Goal: Information Seeking & Learning: Learn about a topic

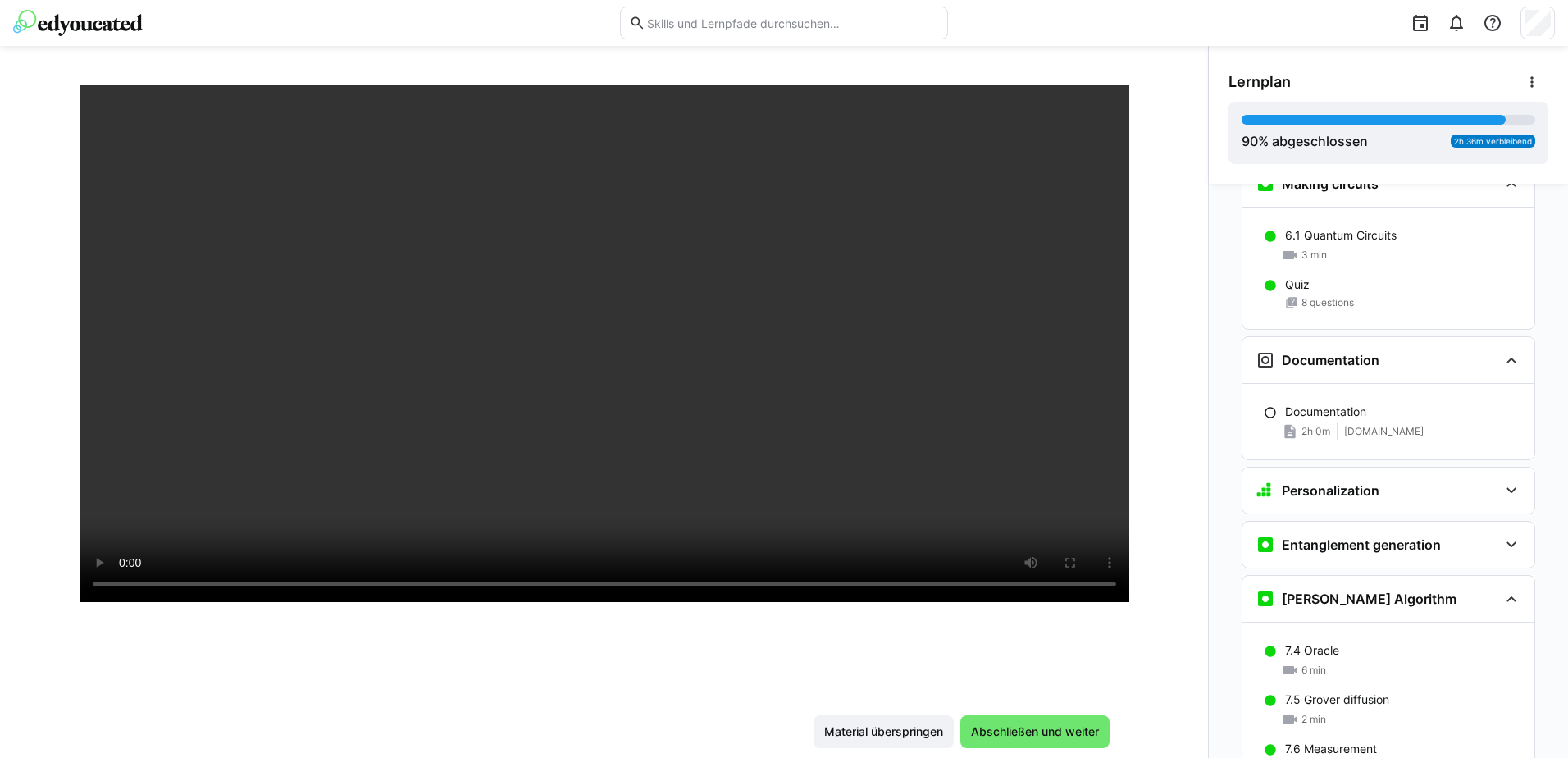
scroll to position [82, 0]
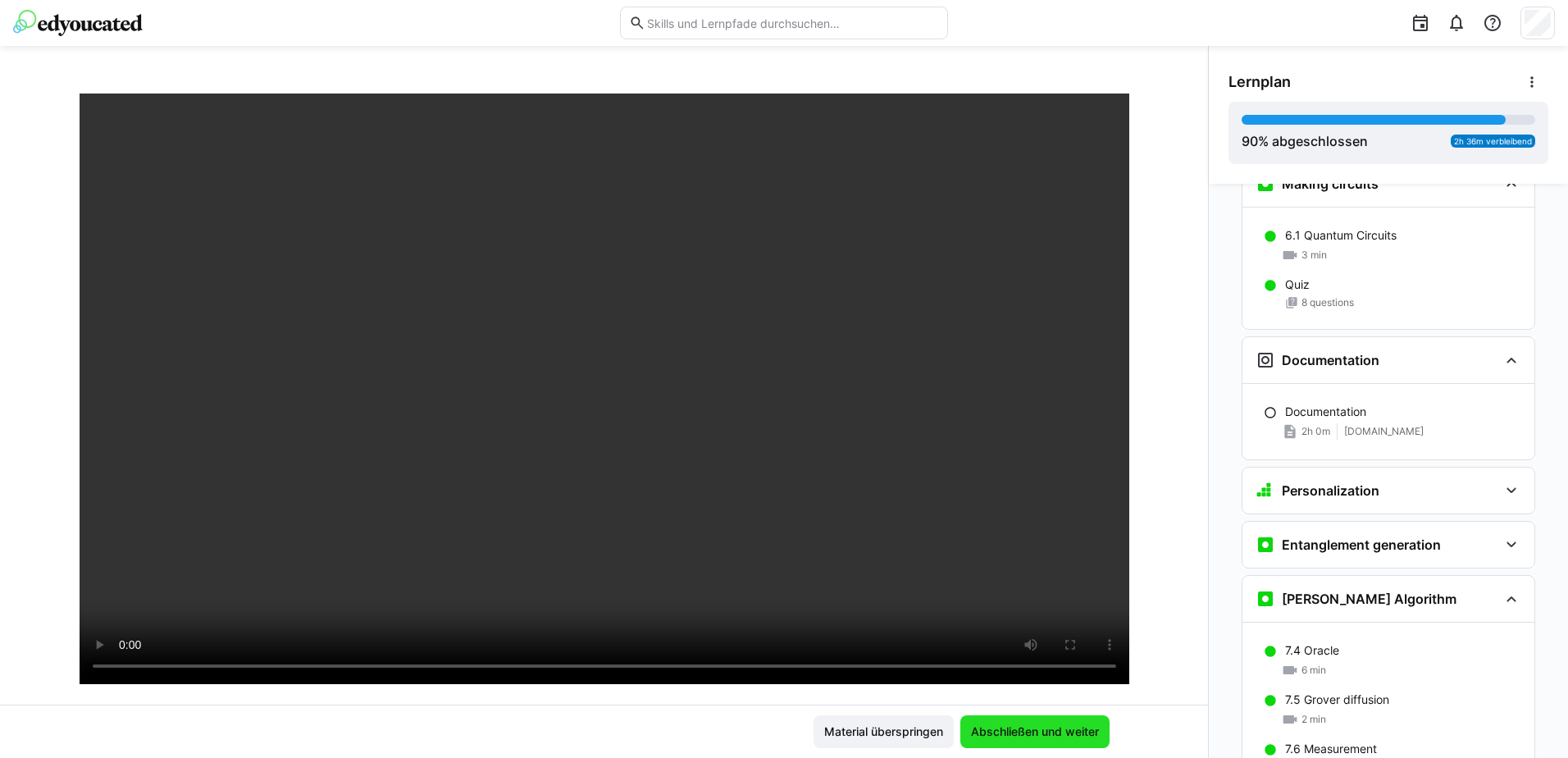
click at [1063, 738] on span "Abschließen und weiter" at bounding box center [1035, 732] width 133 height 17
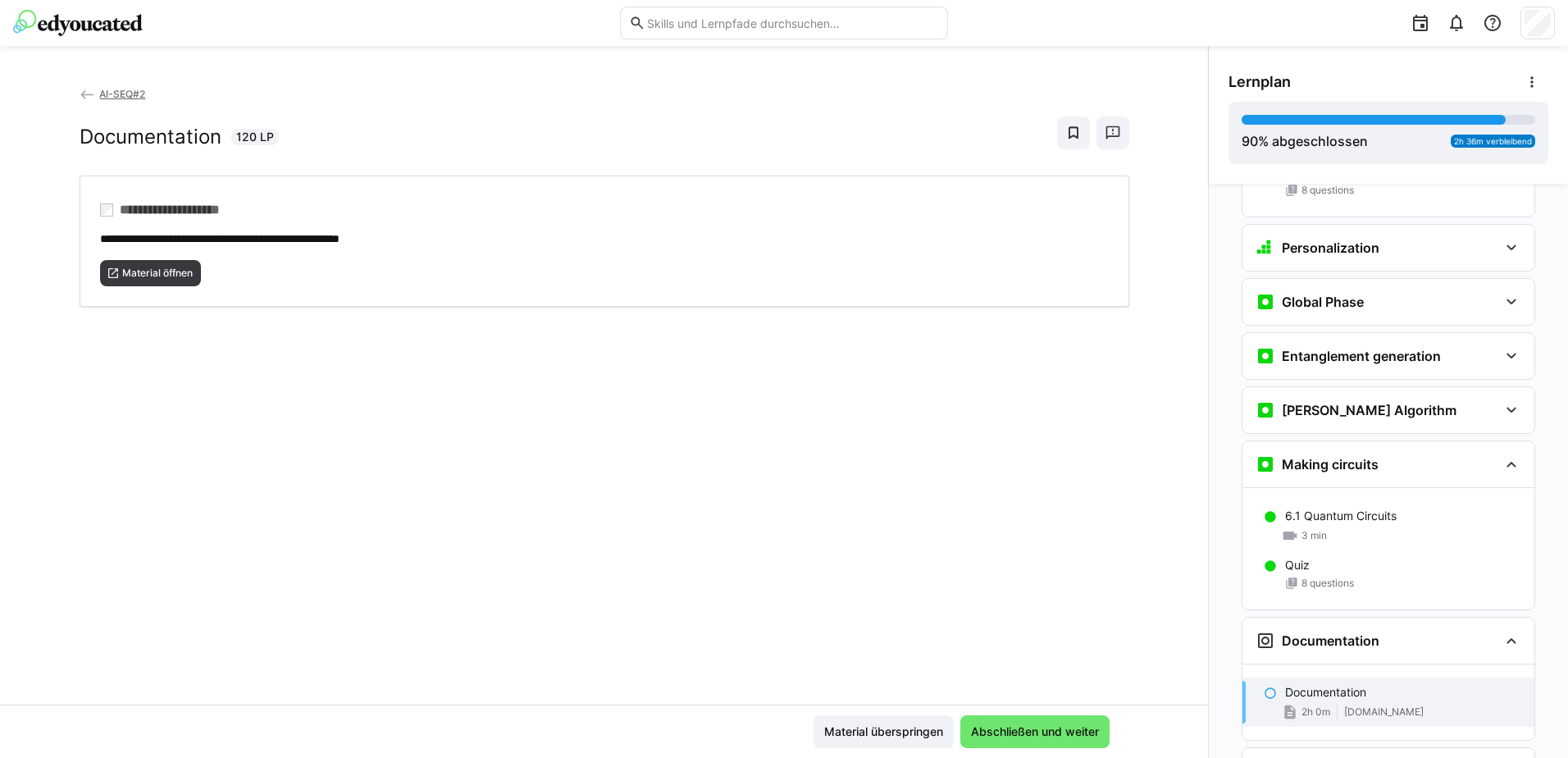
scroll to position [2529, 0]
click at [1368, 405] on h3 "[PERSON_NAME] Algorithm" at bounding box center [1369, 413] width 175 height 17
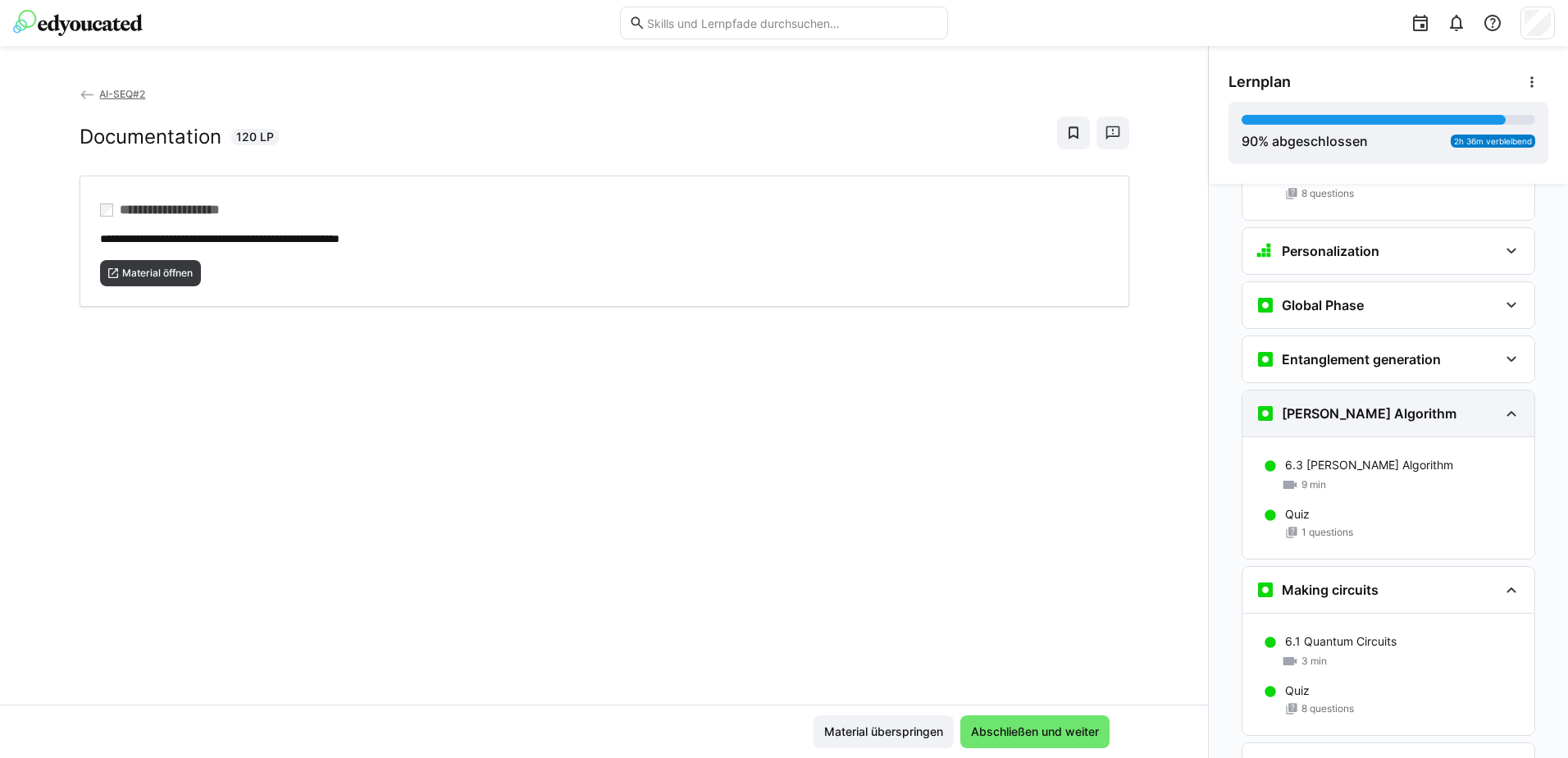
click at [1368, 405] on h3 "[PERSON_NAME] Algorithm" at bounding box center [1369, 413] width 175 height 17
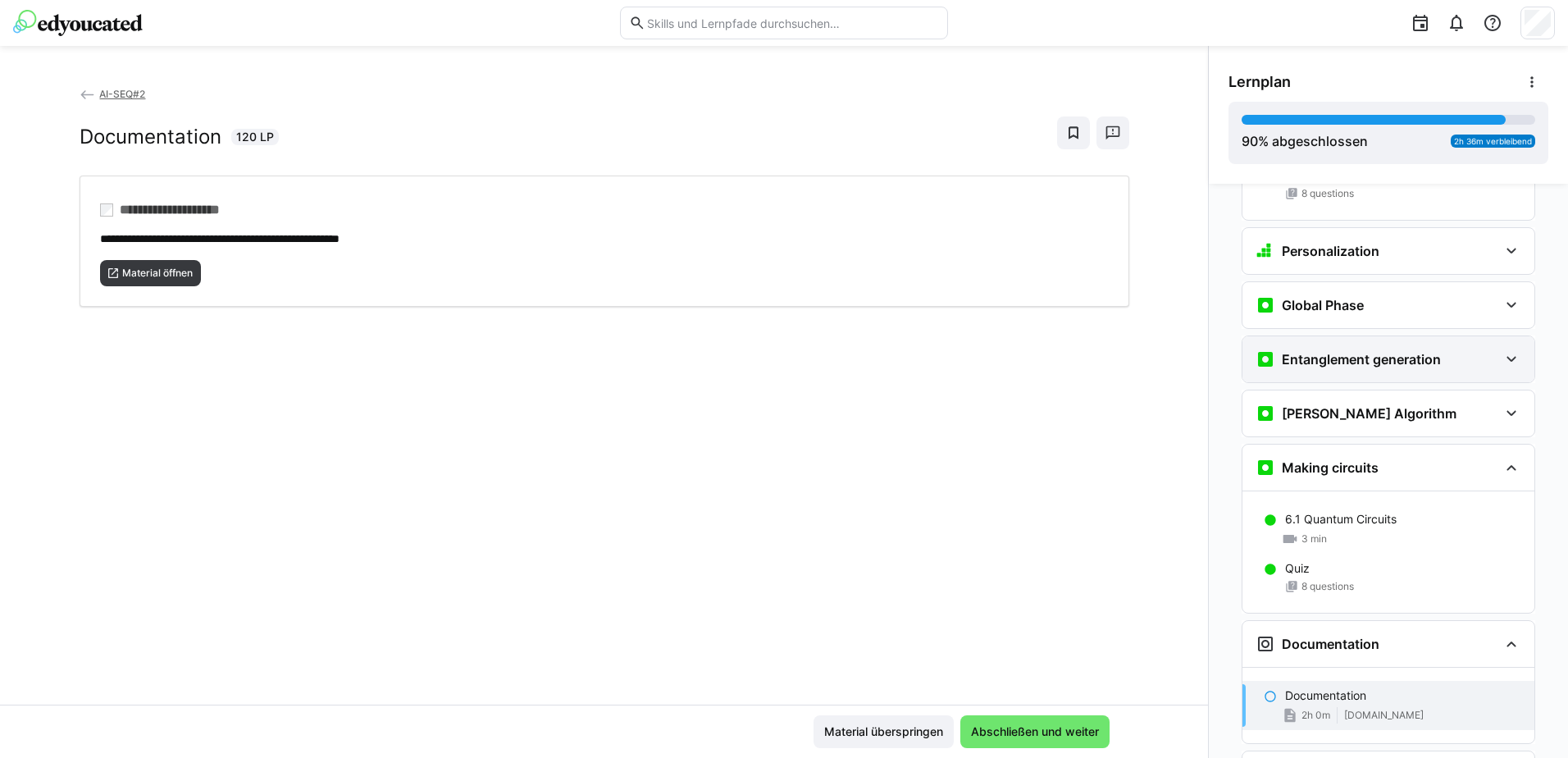
click at [1392, 351] on h3 "Entanglement generation" at bounding box center [1361, 359] width 159 height 17
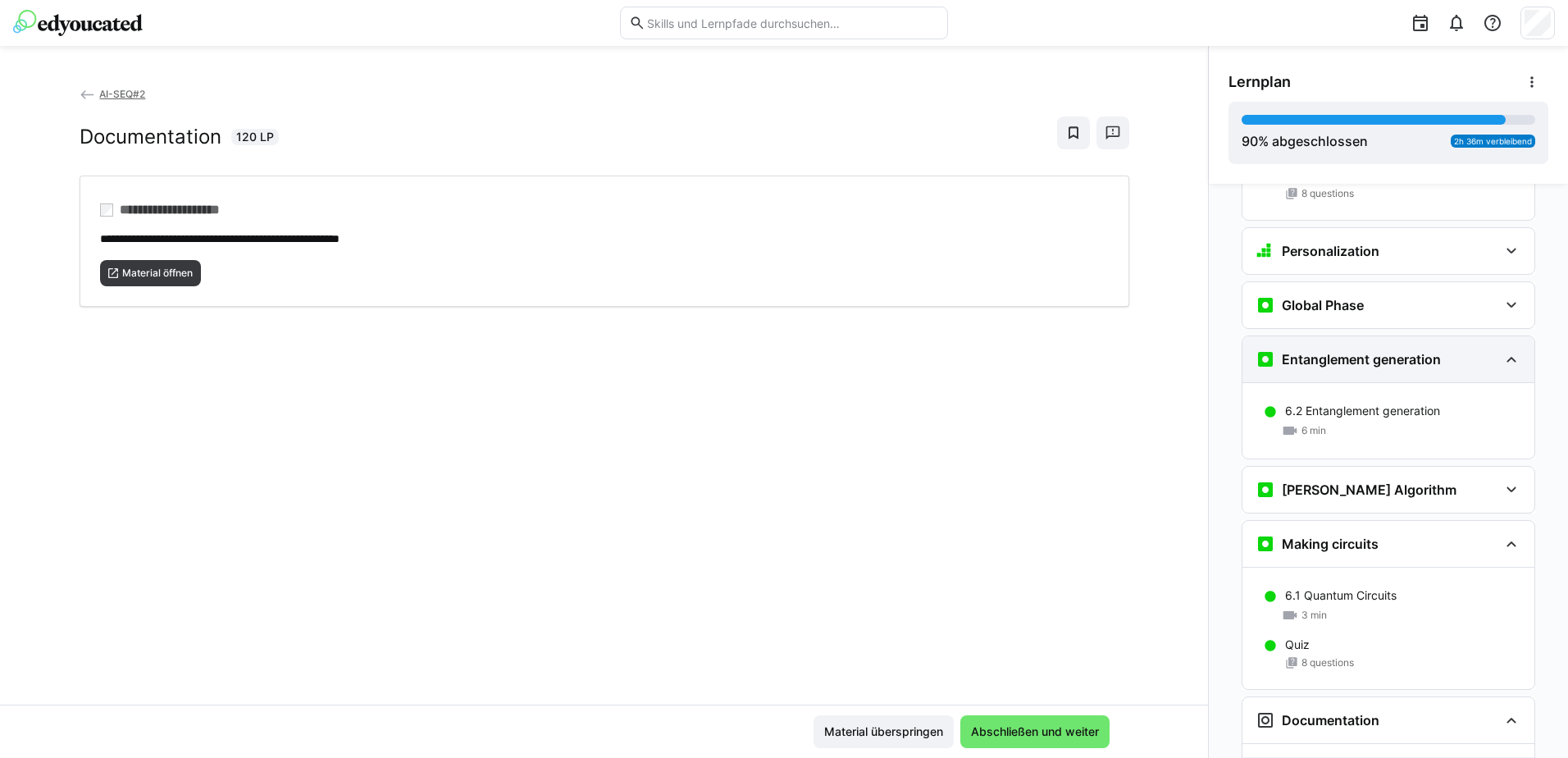
click at [1392, 351] on h3 "Entanglement generation" at bounding box center [1361, 359] width 159 height 17
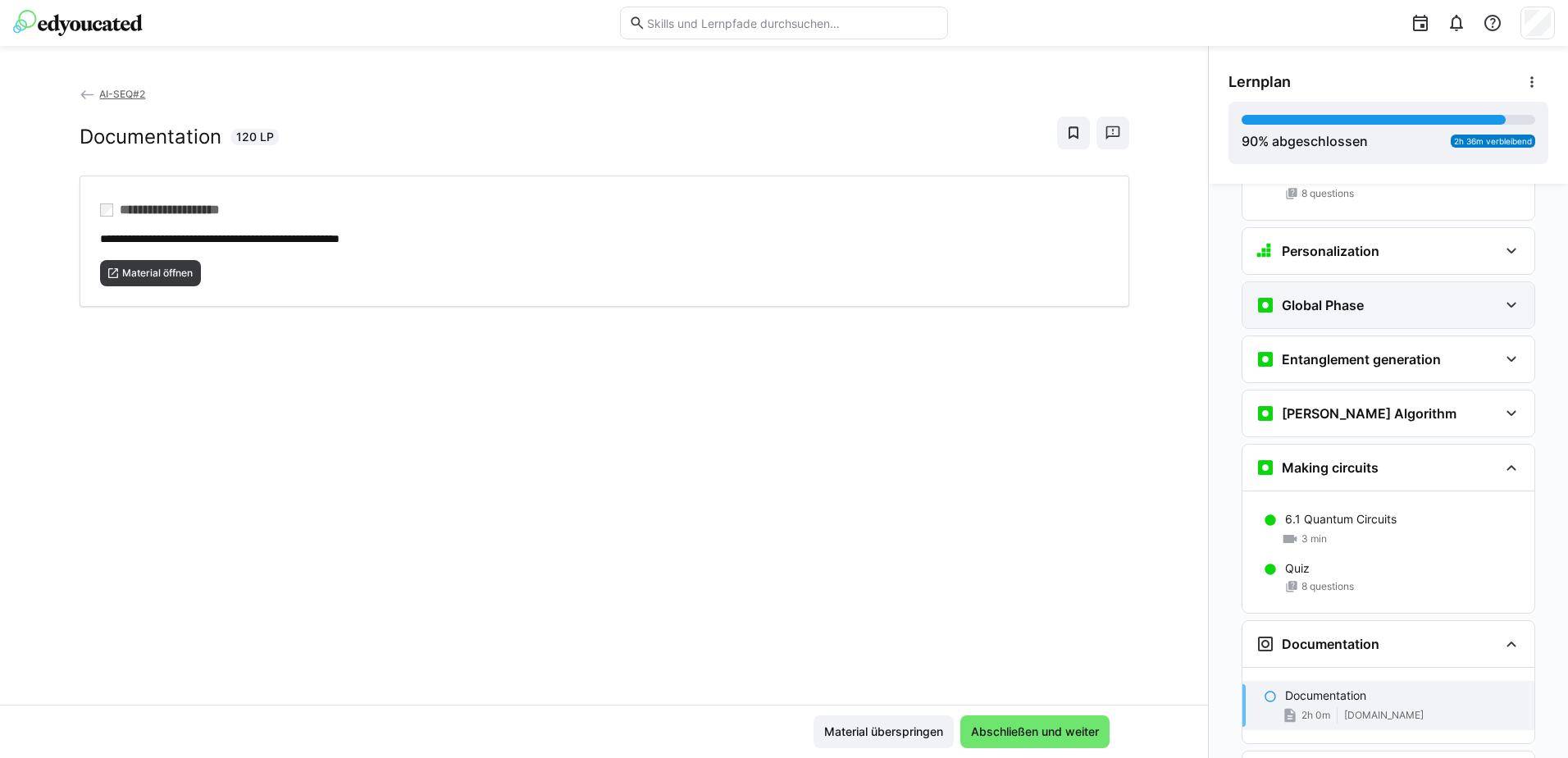
click at [1402, 295] on div "Global Phase" at bounding box center [1377, 305] width 242 height 20
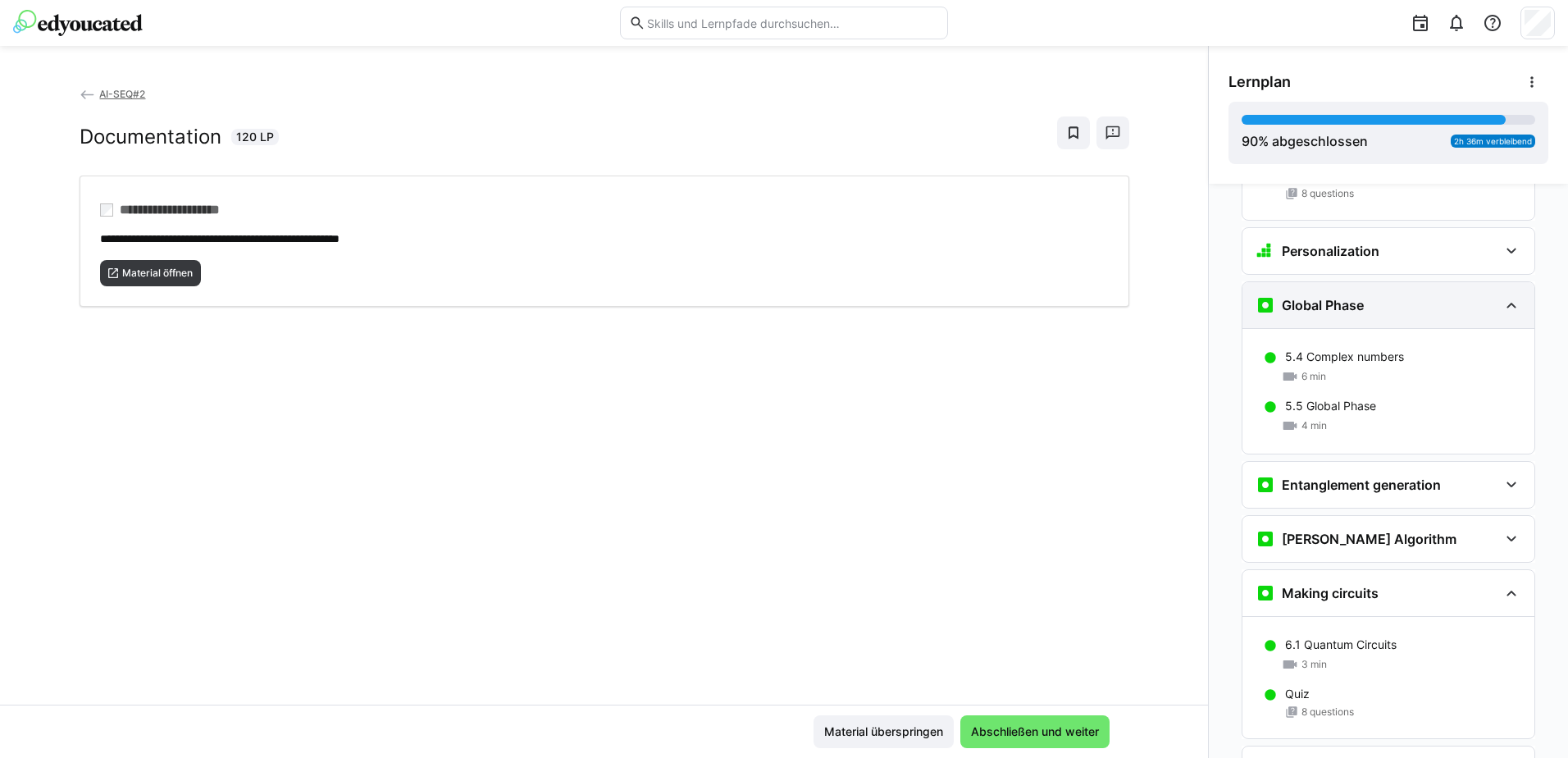
click at [1402, 295] on div "Global Phase" at bounding box center [1377, 305] width 242 height 20
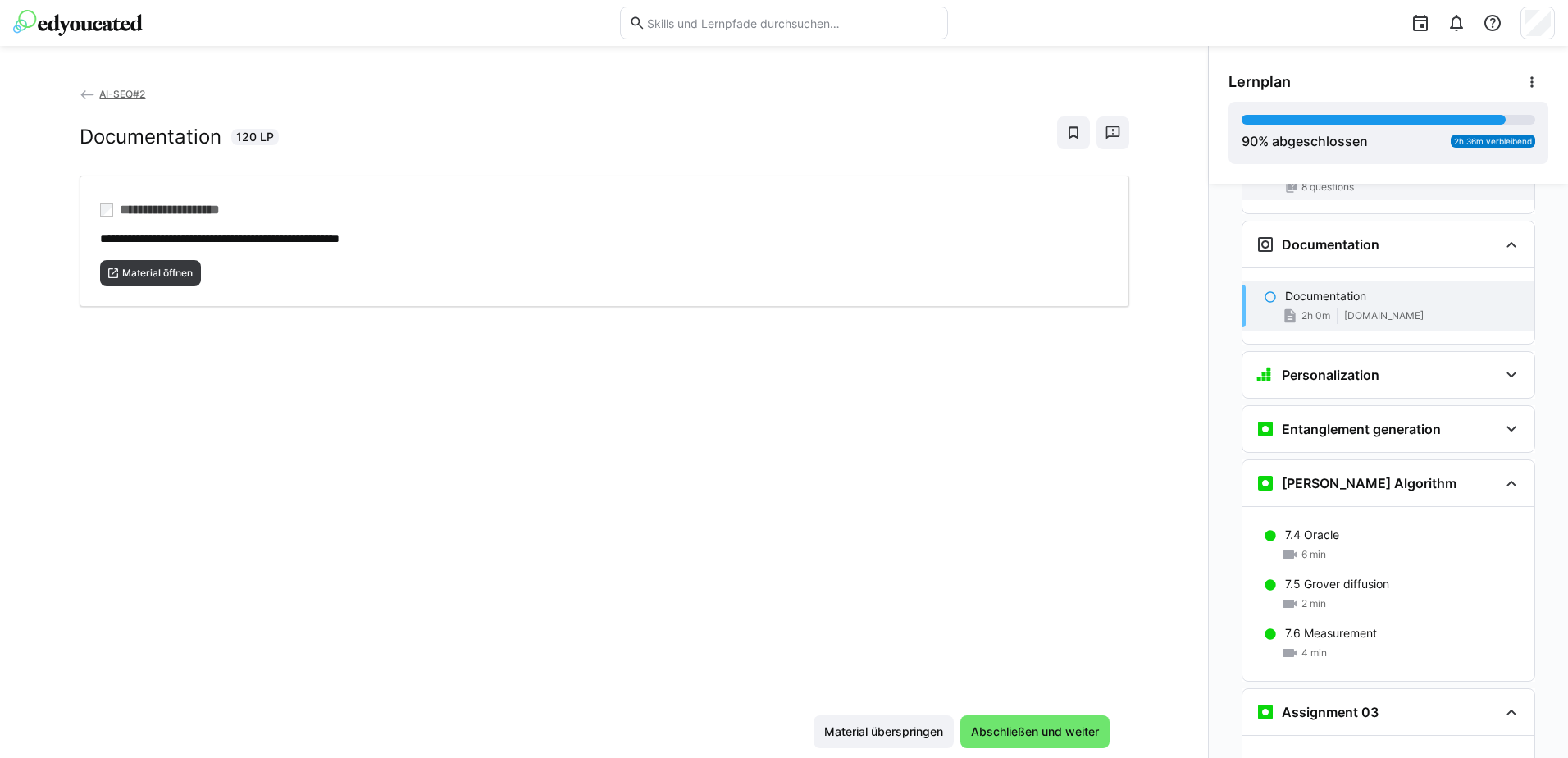
scroll to position [2939, 0]
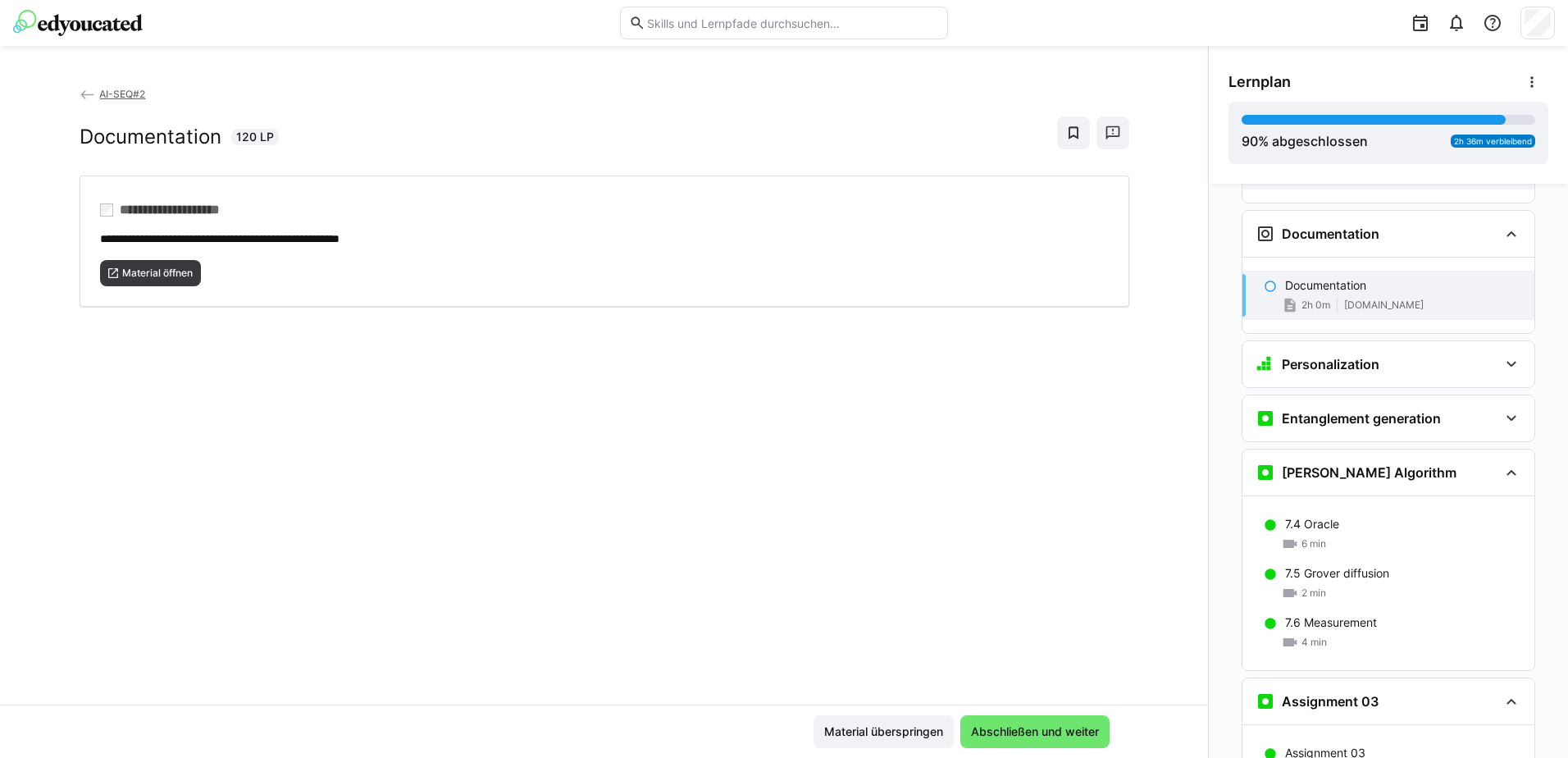
click at [1387, 410] on h3 "Entanglement generation" at bounding box center [1361, 418] width 159 height 17
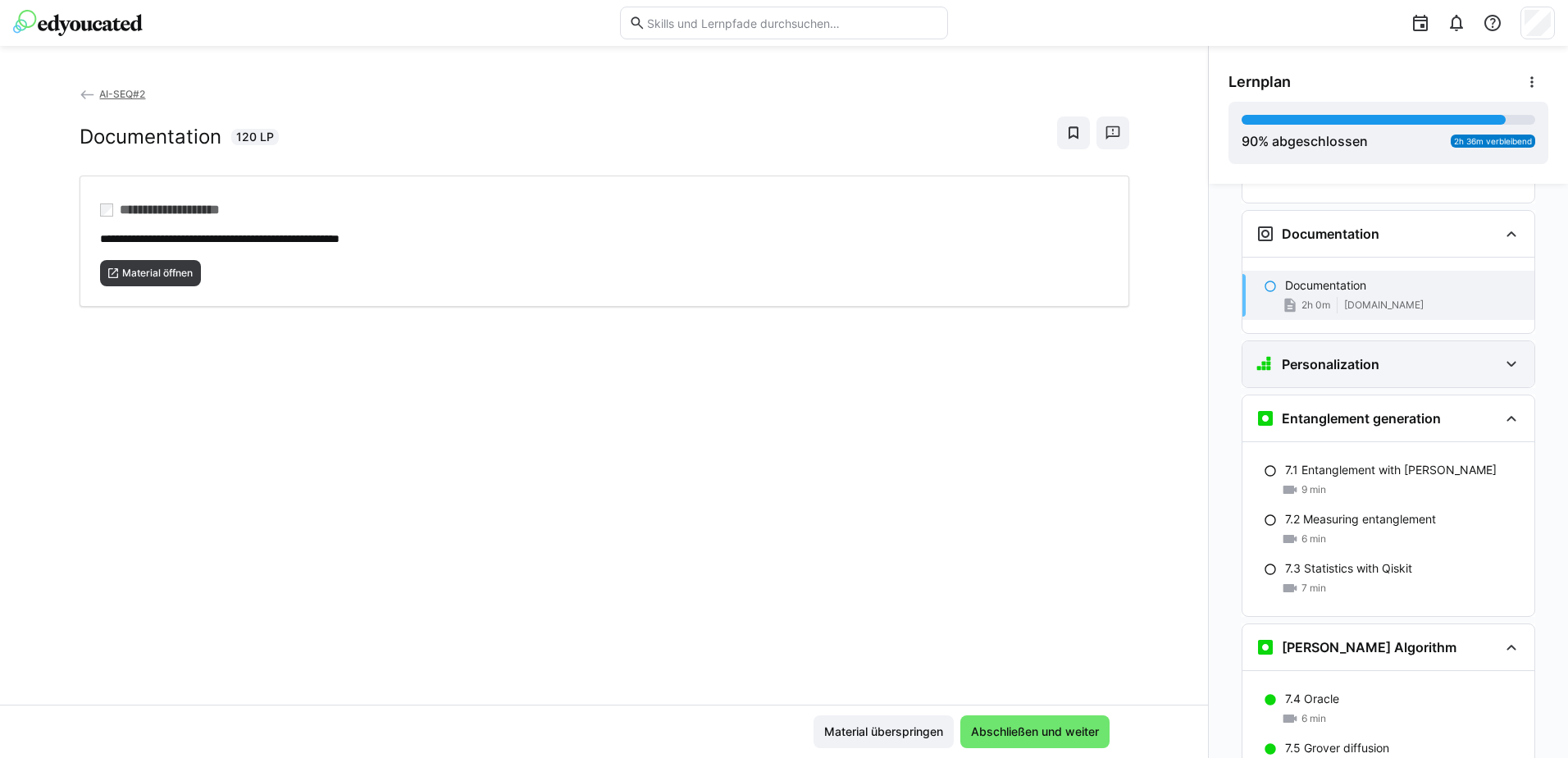
click at [1379, 354] on div "Personalization" at bounding box center [1377, 363] width 242 height 20
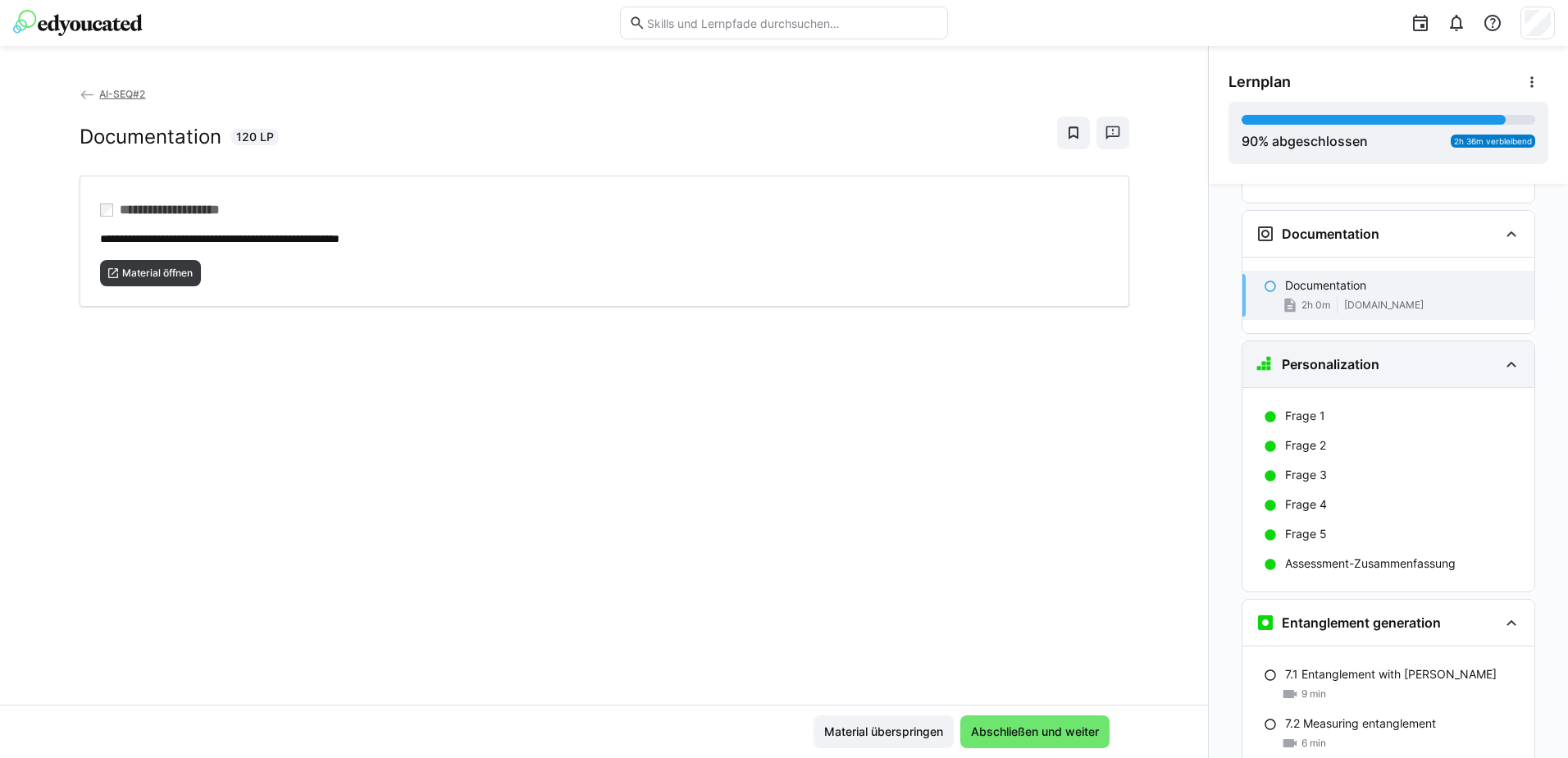
click at [1379, 354] on div "Personalization" at bounding box center [1377, 363] width 242 height 20
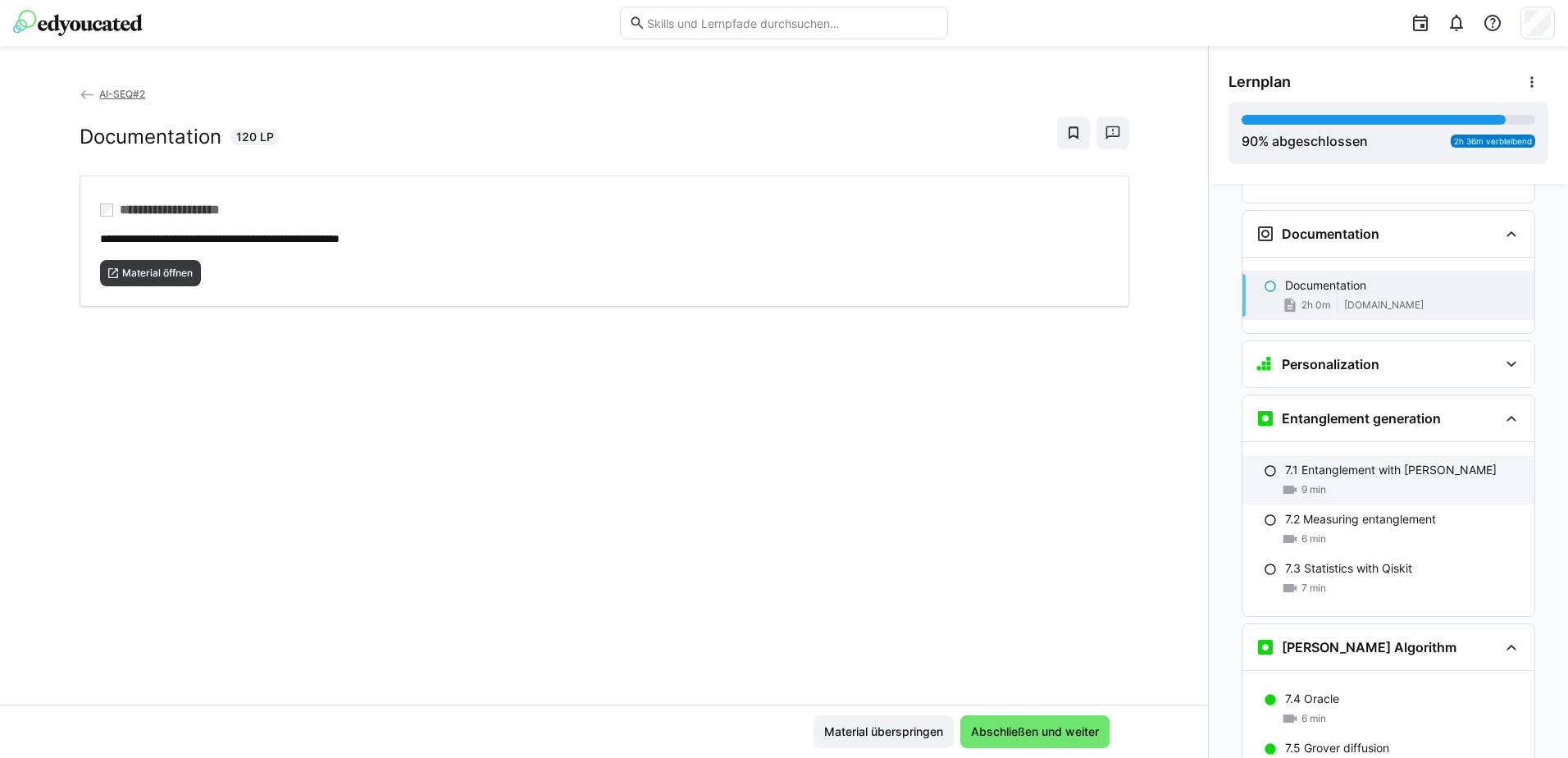
click at [1364, 455] on div "7.1 Entanglement with [PERSON_NAME] 9 min" at bounding box center [1388, 479] width 292 height 49
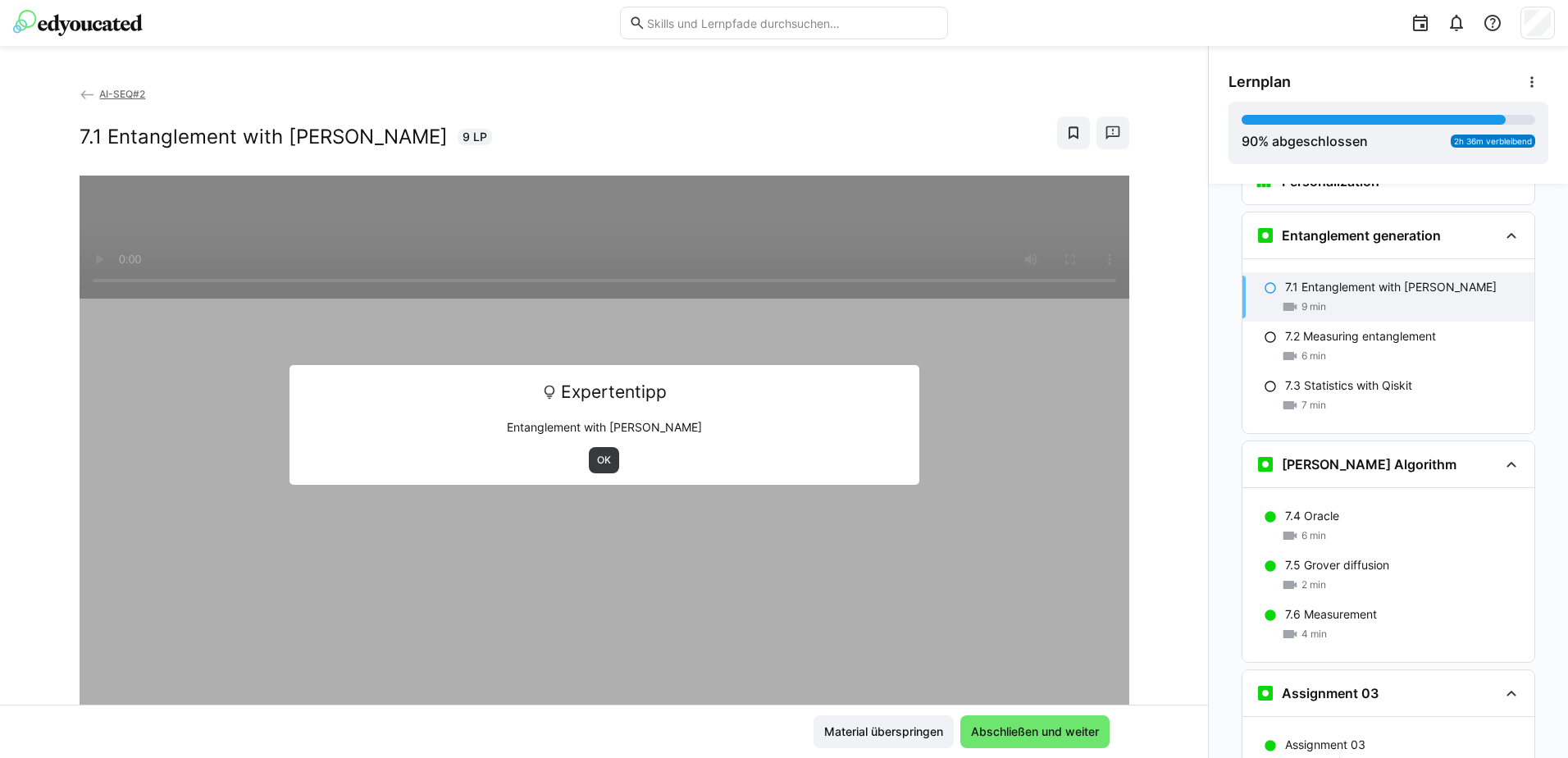
scroll to position [3124, 0]
click at [606, 461] on span "OK" at bounding box center [604, 460] width 31 height 26
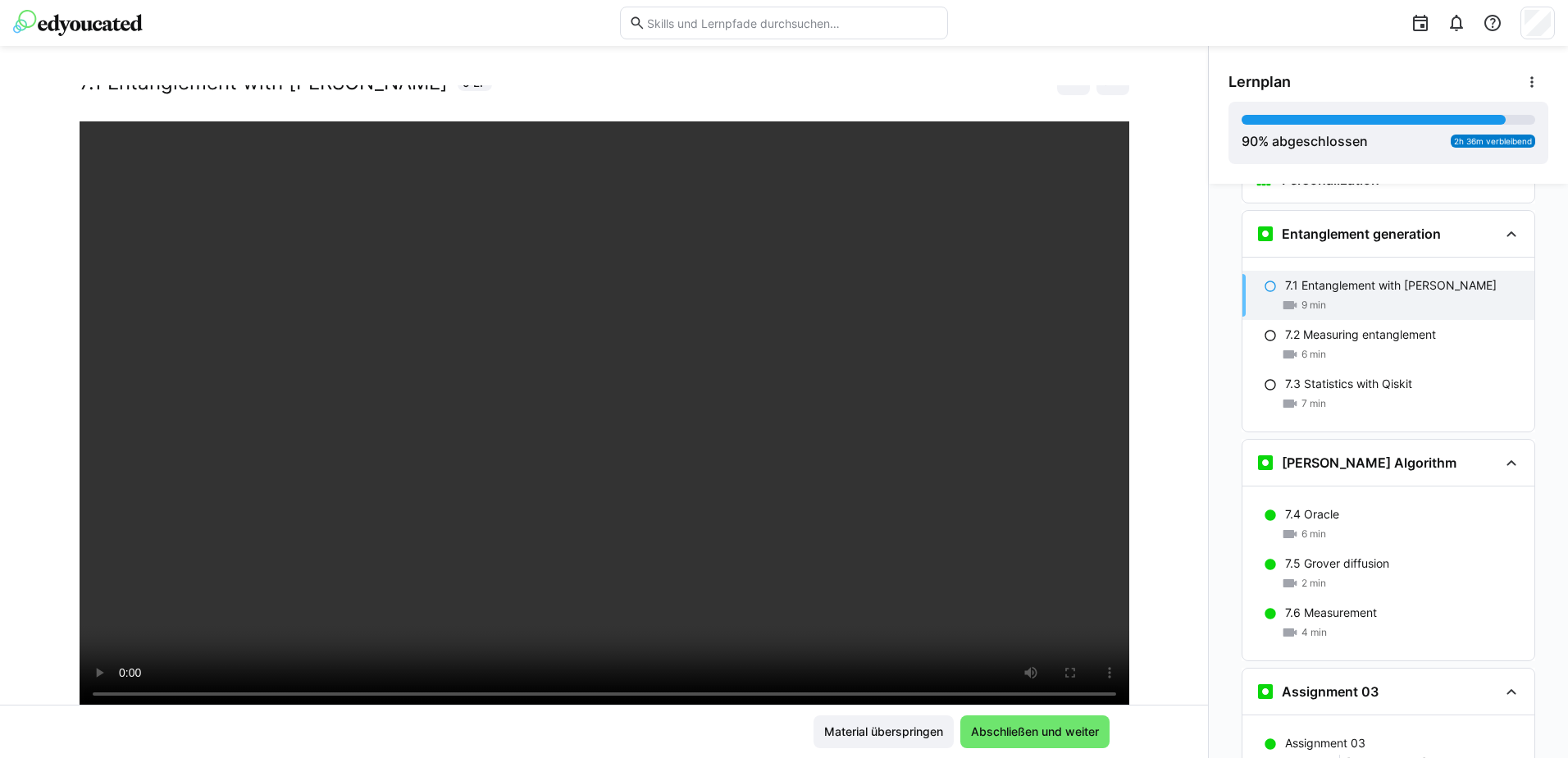
scroll to position [82, 0]
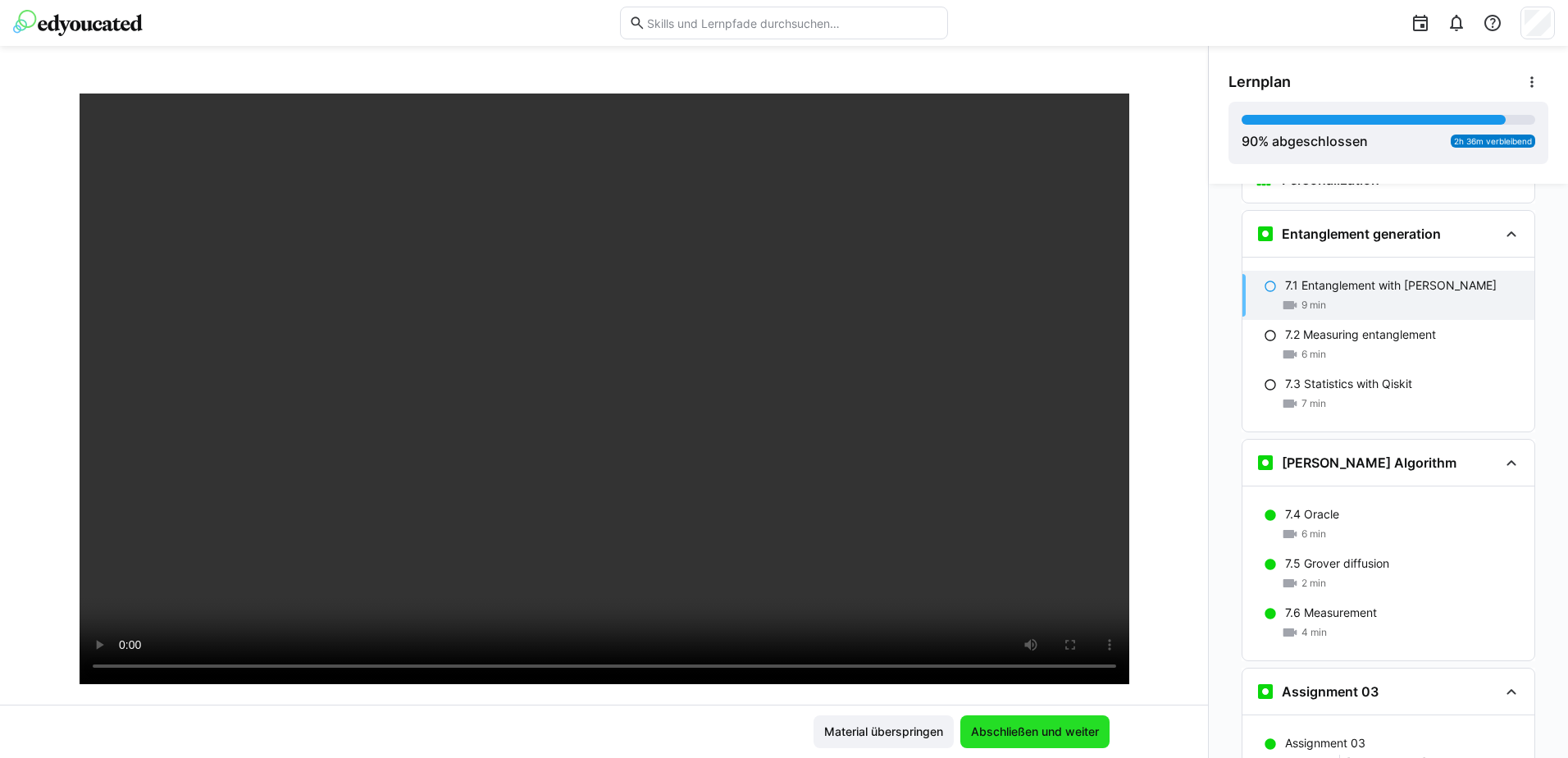
click at [1075, 738] on span "Abschließen und weiter" at bounding box center [1035, 732] width 133 height 17
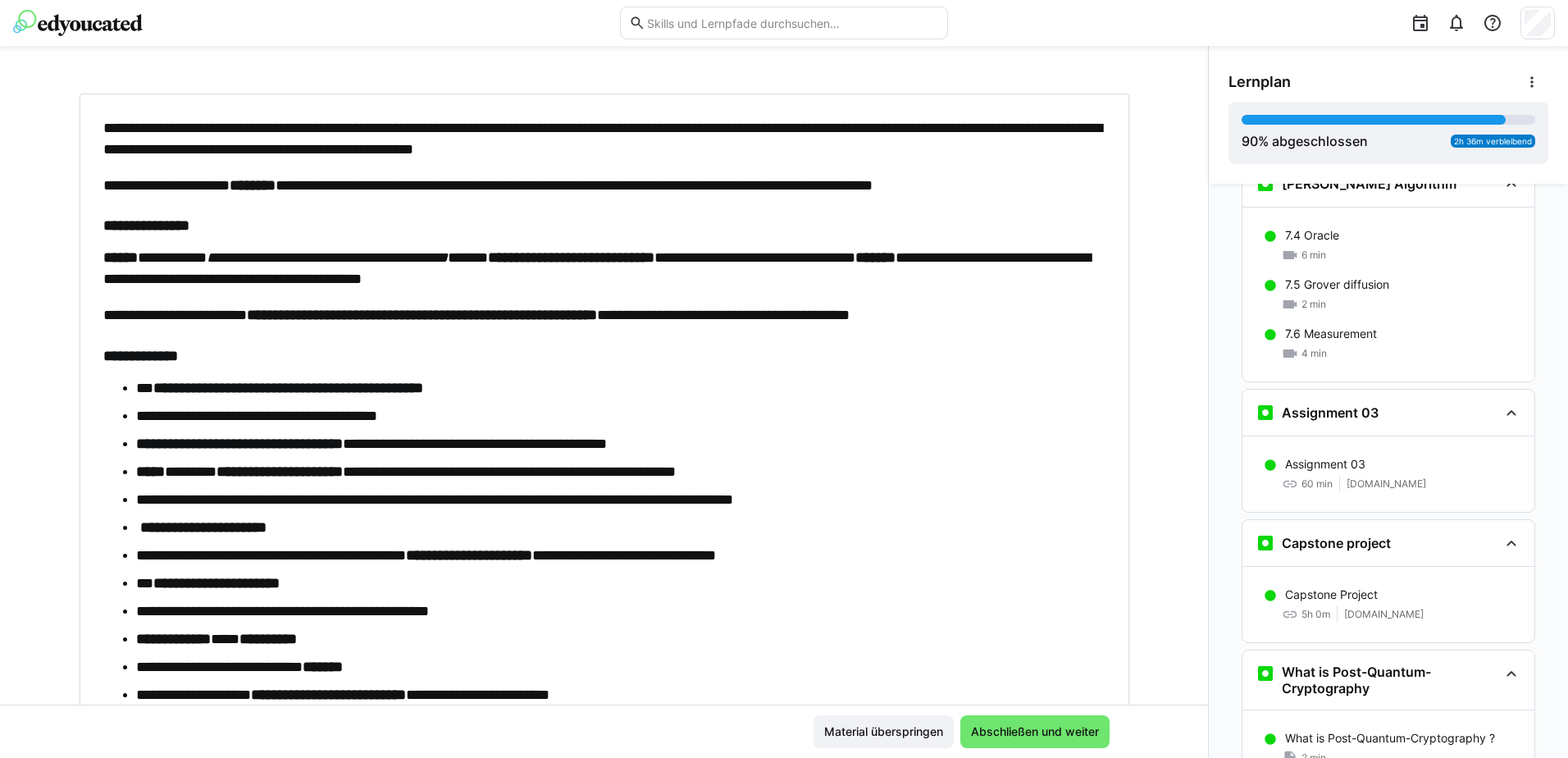
scroll to position [3279, 0]
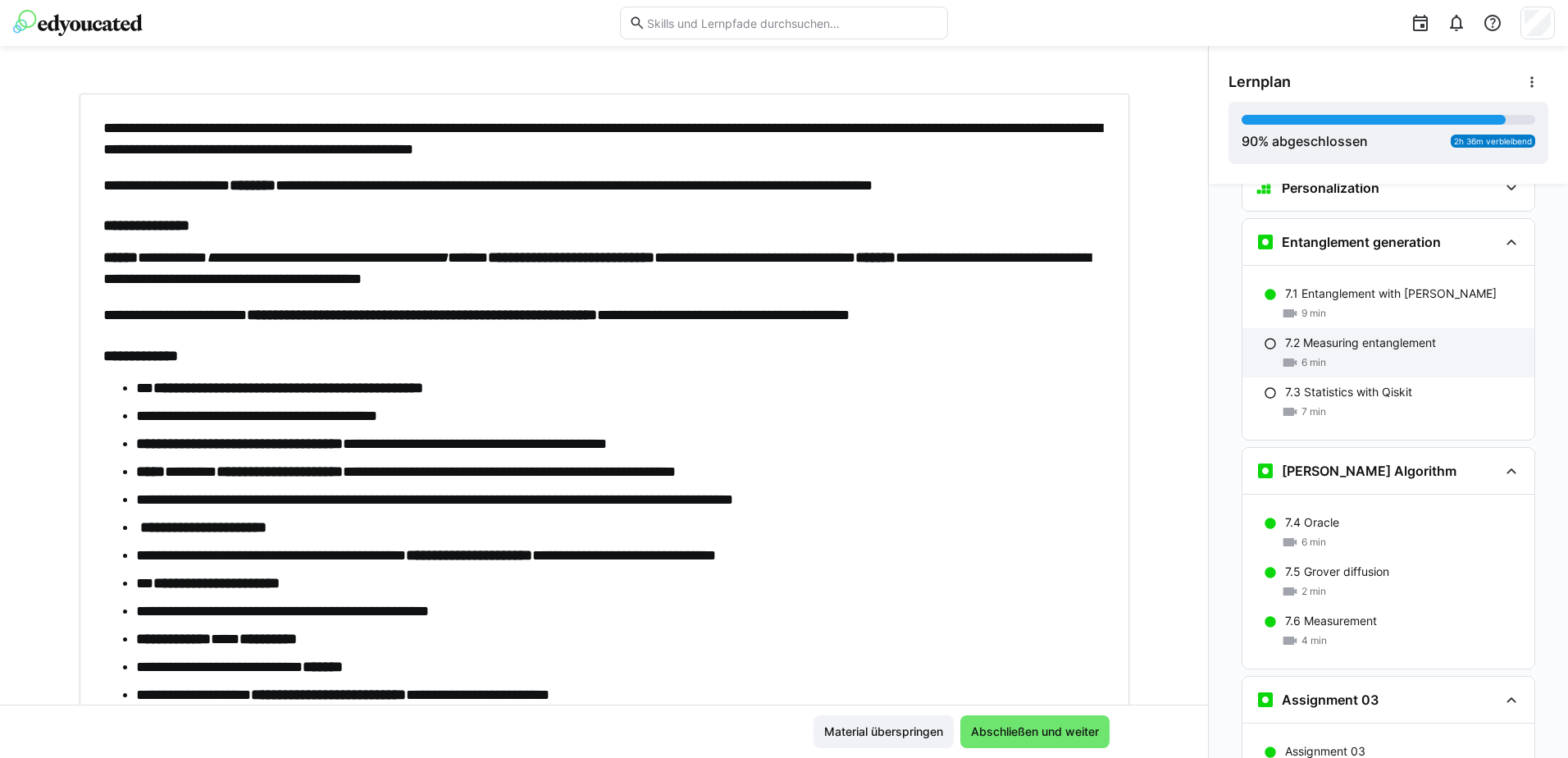
click at [1329, 334] on p "7.2 Measuring entanglement" at bounding box center [1360, 343] width 150 height 17
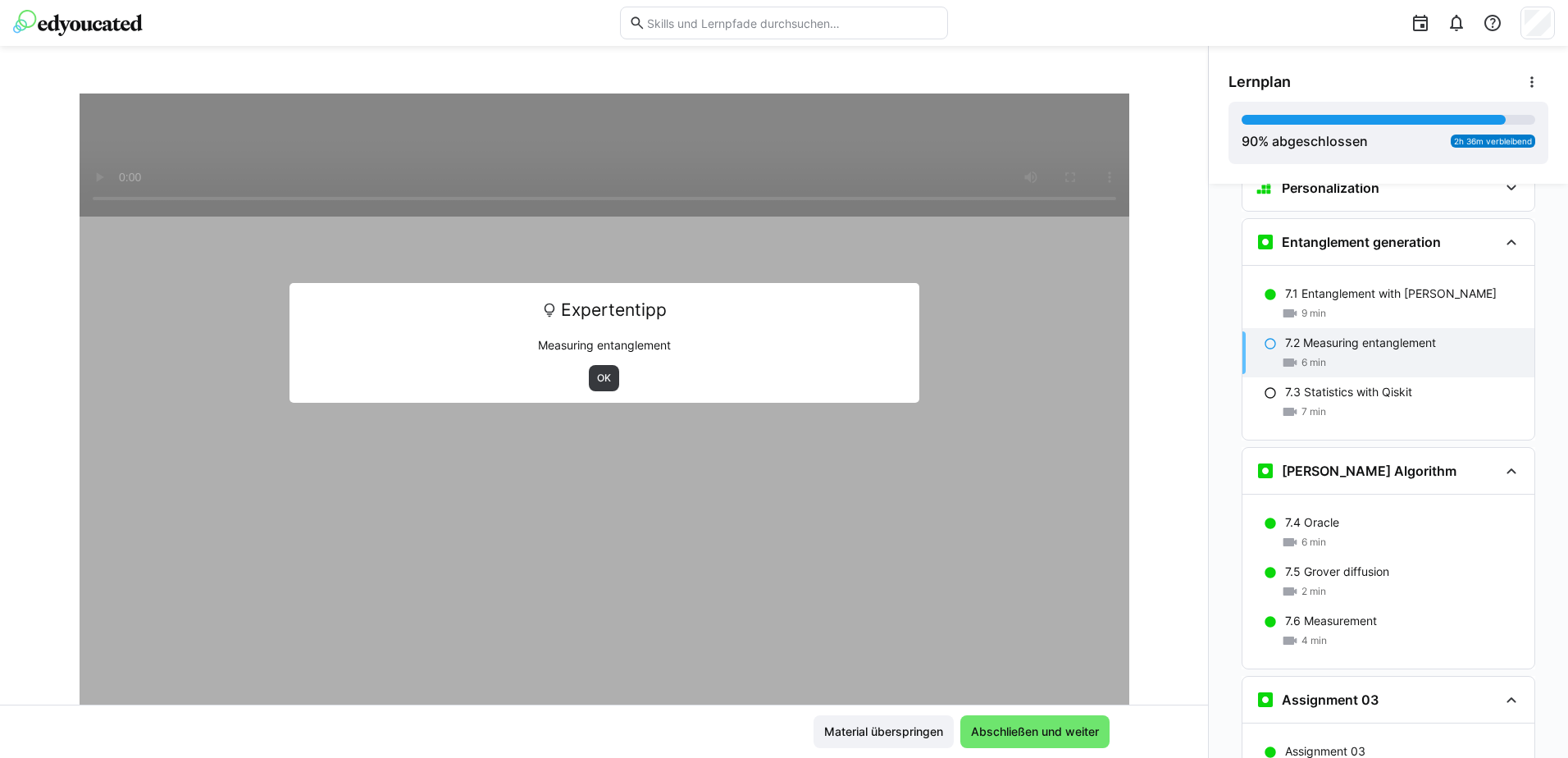
scroll to position [3124, 0]
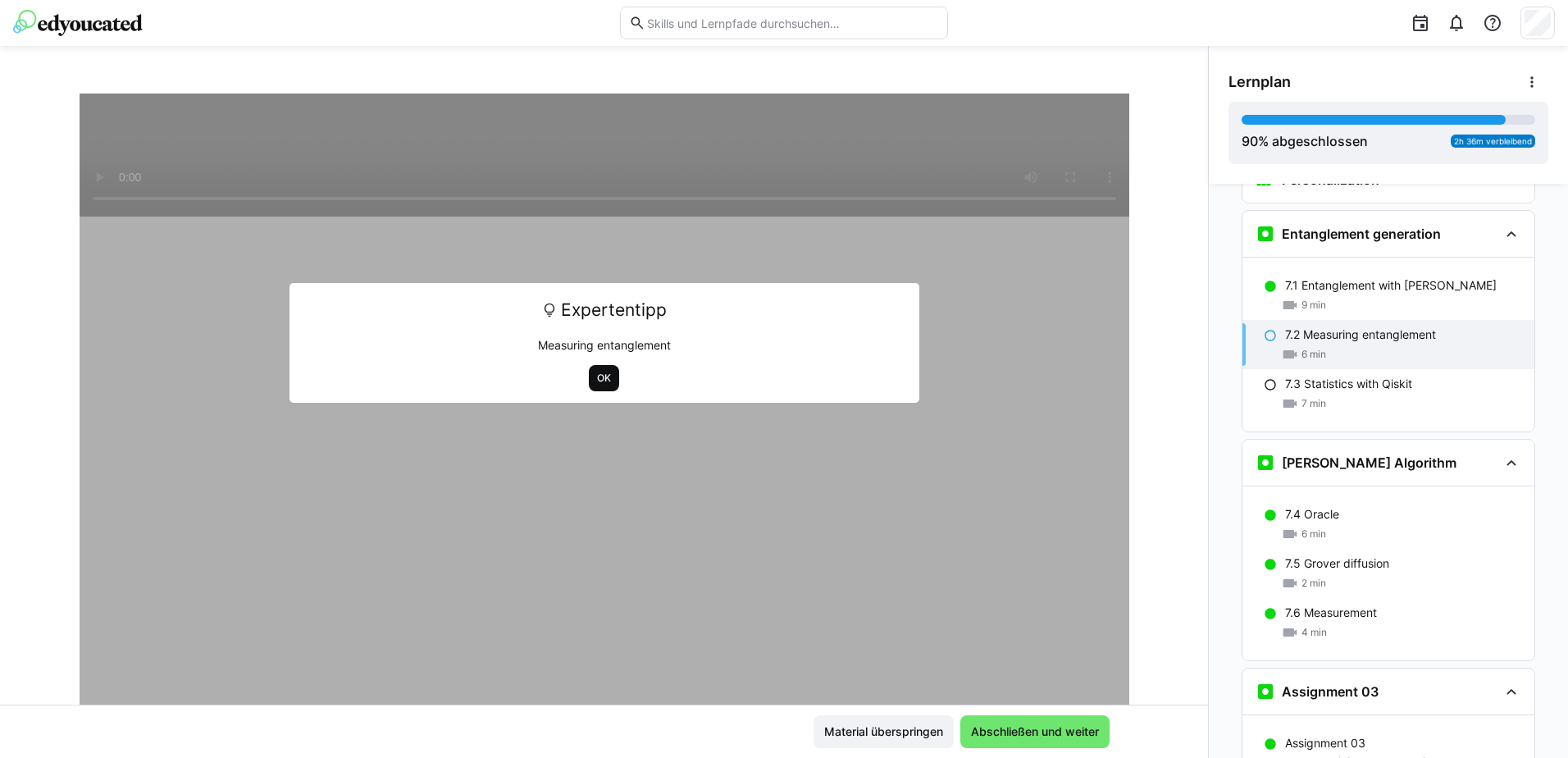
click at [595, 377] on span "OK" at bounding box center [604, 378] width 18 height 13
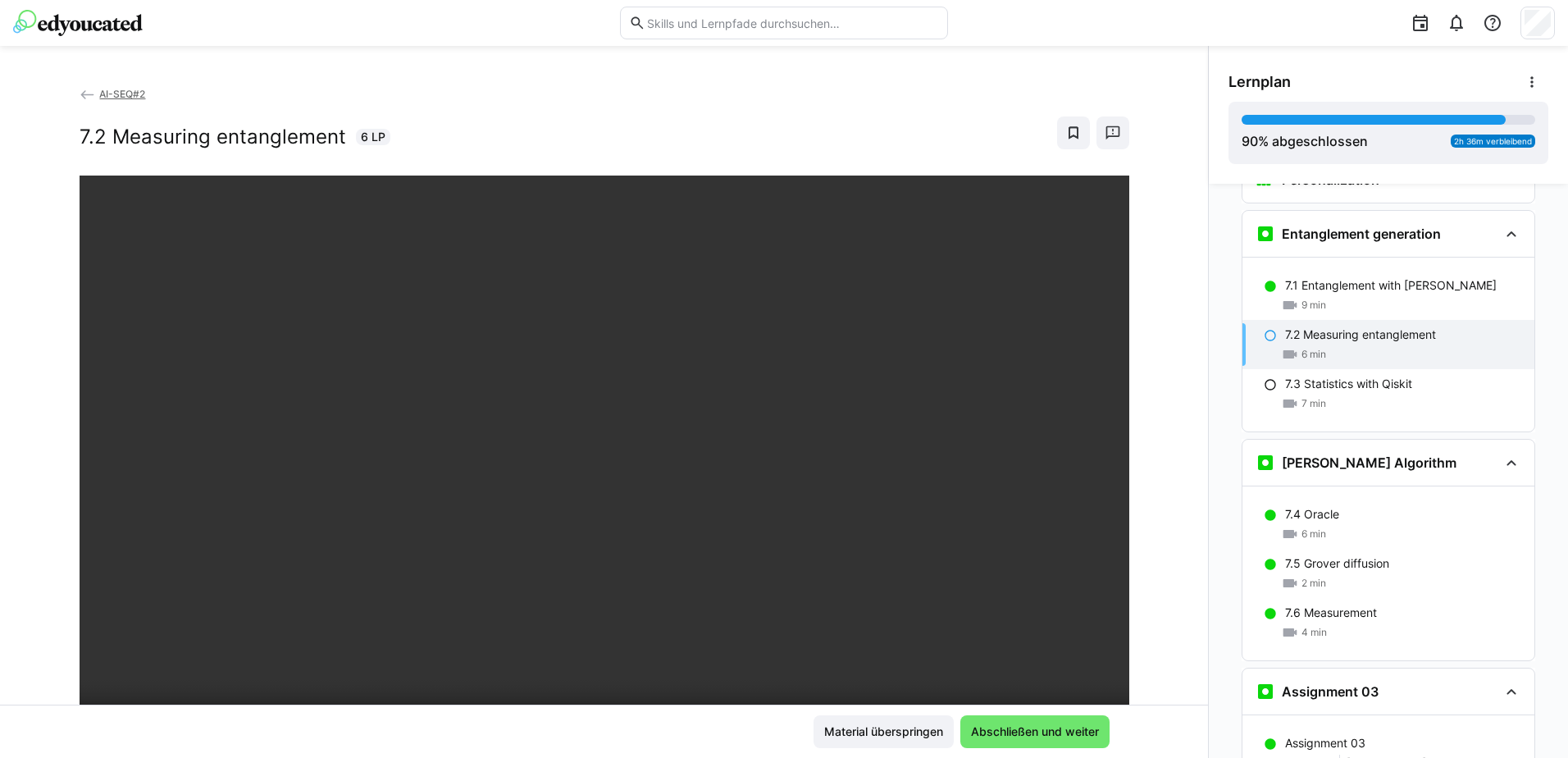
scroll to position [82, 0]
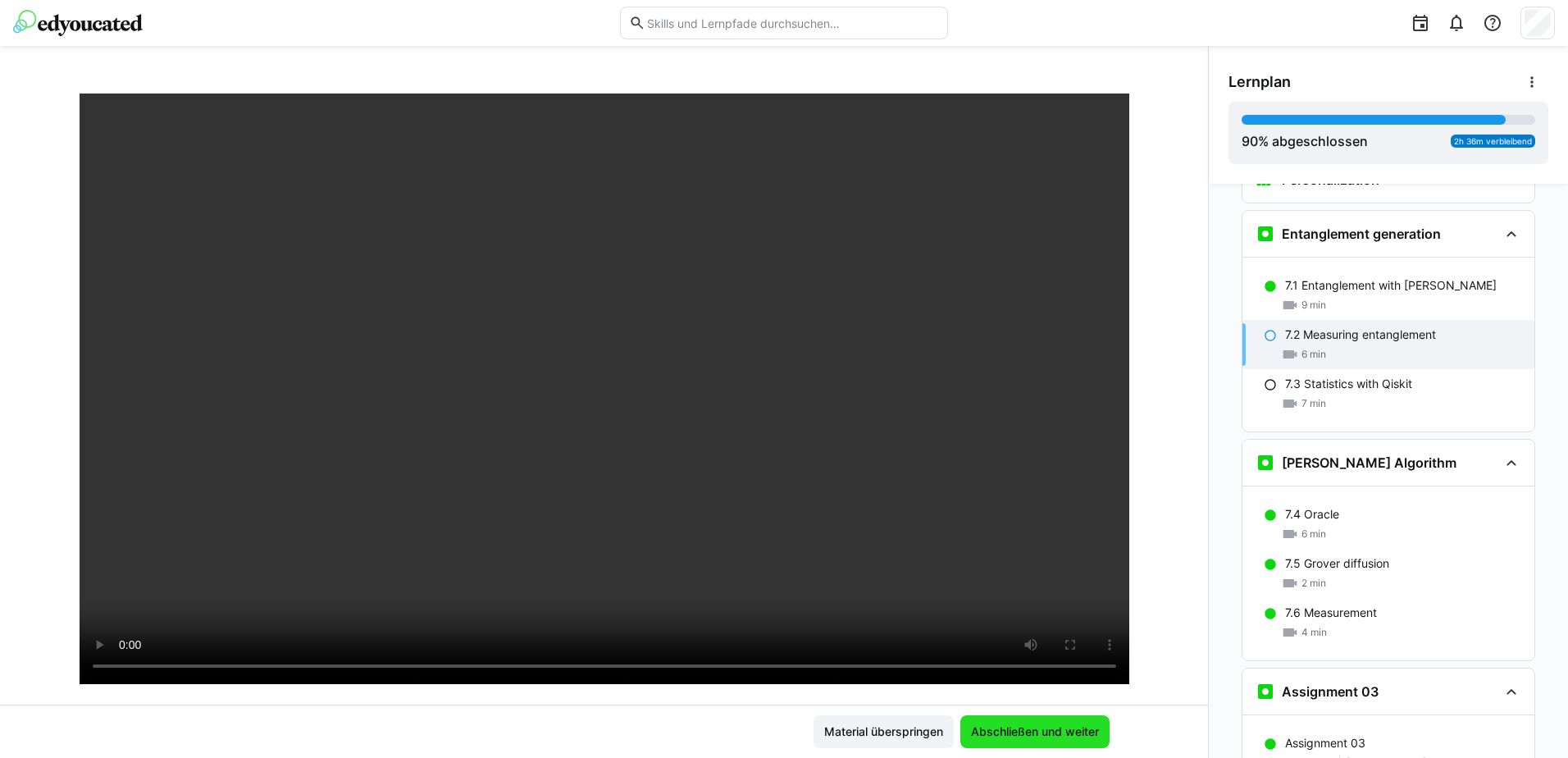
click at [1073, 730] on span "Abschließen und weiter" at bounding box center [1035, 732] width 133 height 17
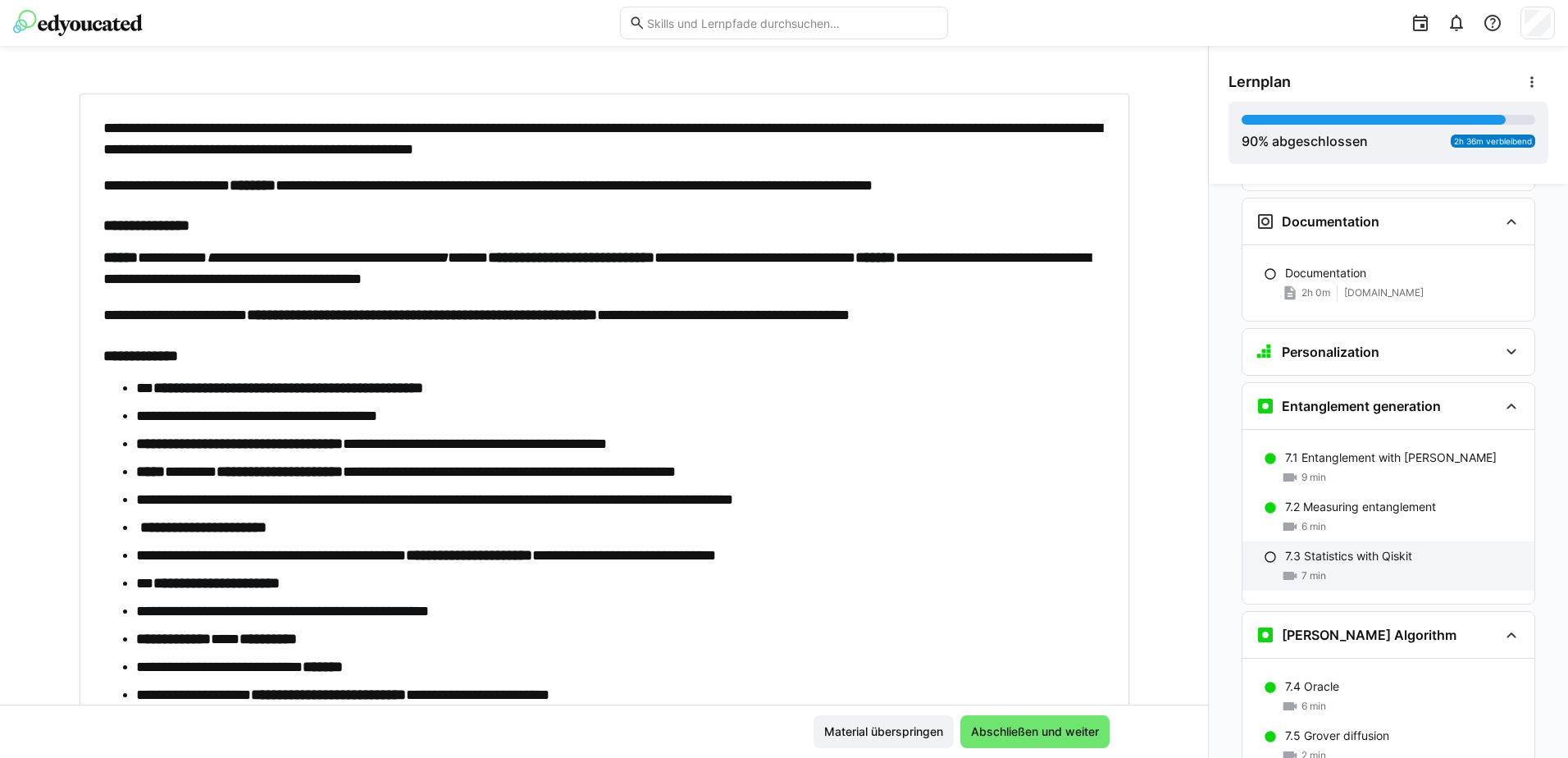
click at [1367, 548] on p "7.3 Statistics with Qiskit" at bounding box center [1348, 556] width 127 height 17
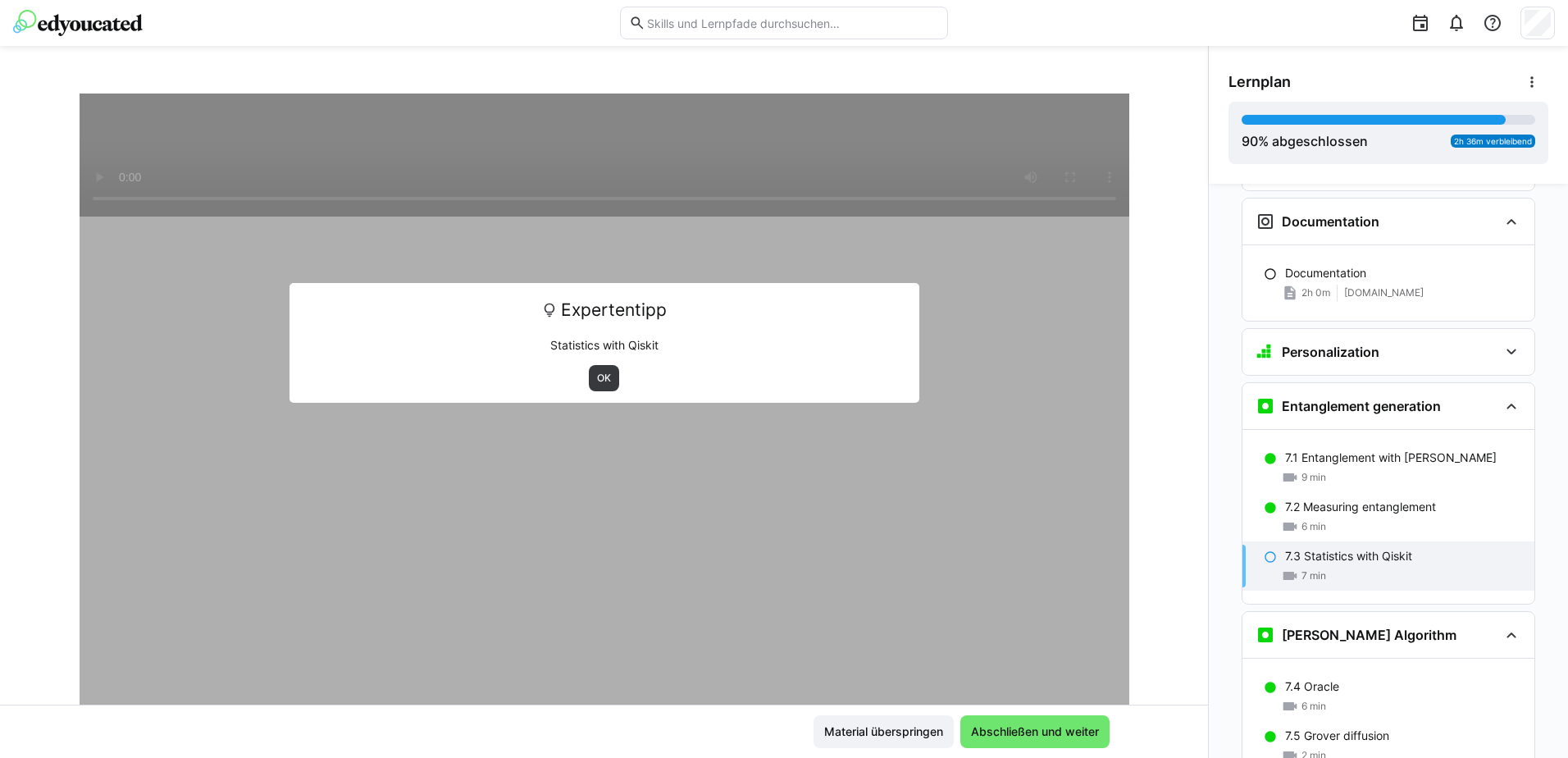
scroll to position [3124, 0]
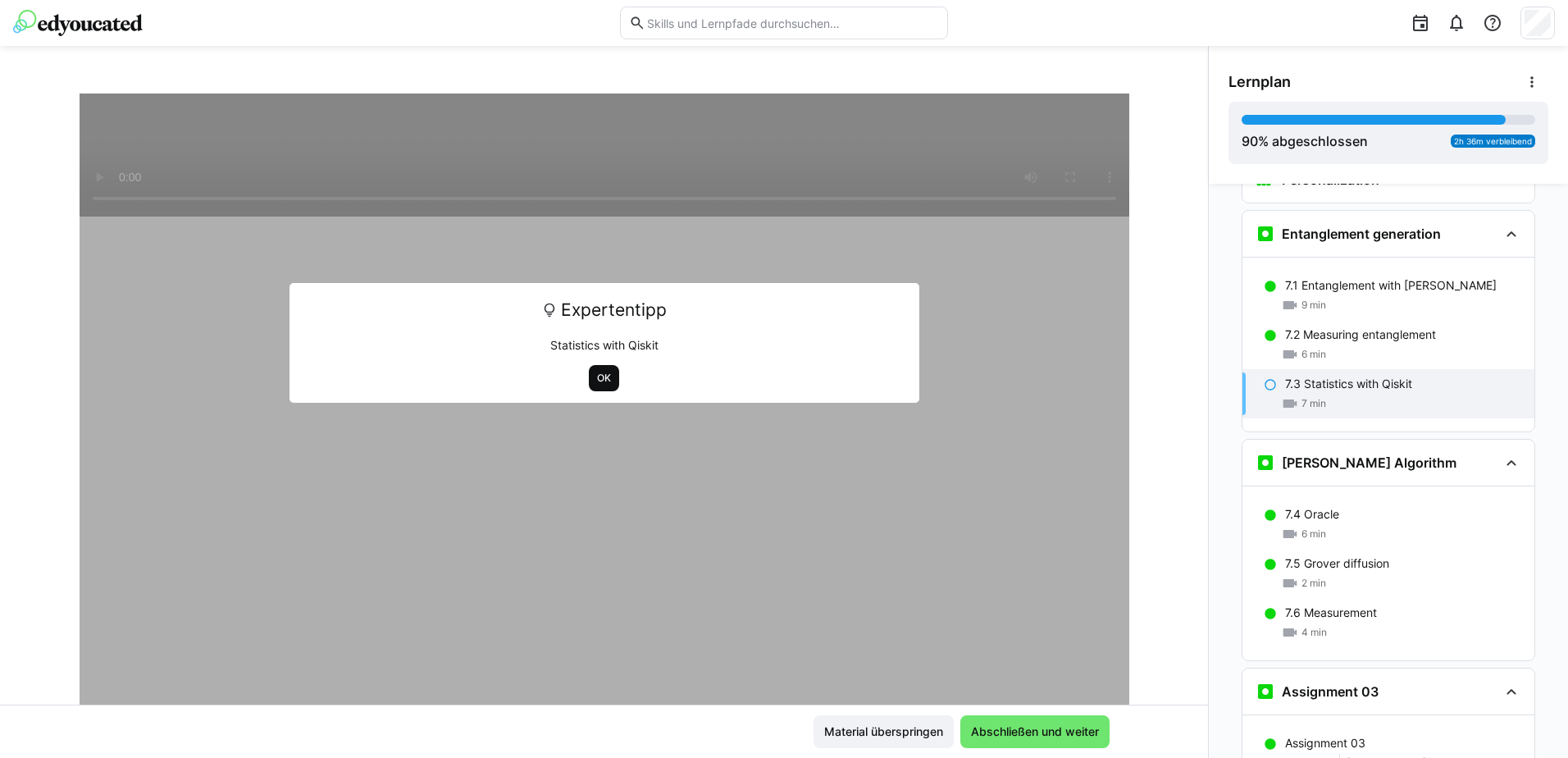
click at [595, 377] on span "OK" at bounding box center [604, 378] width 18 height 13
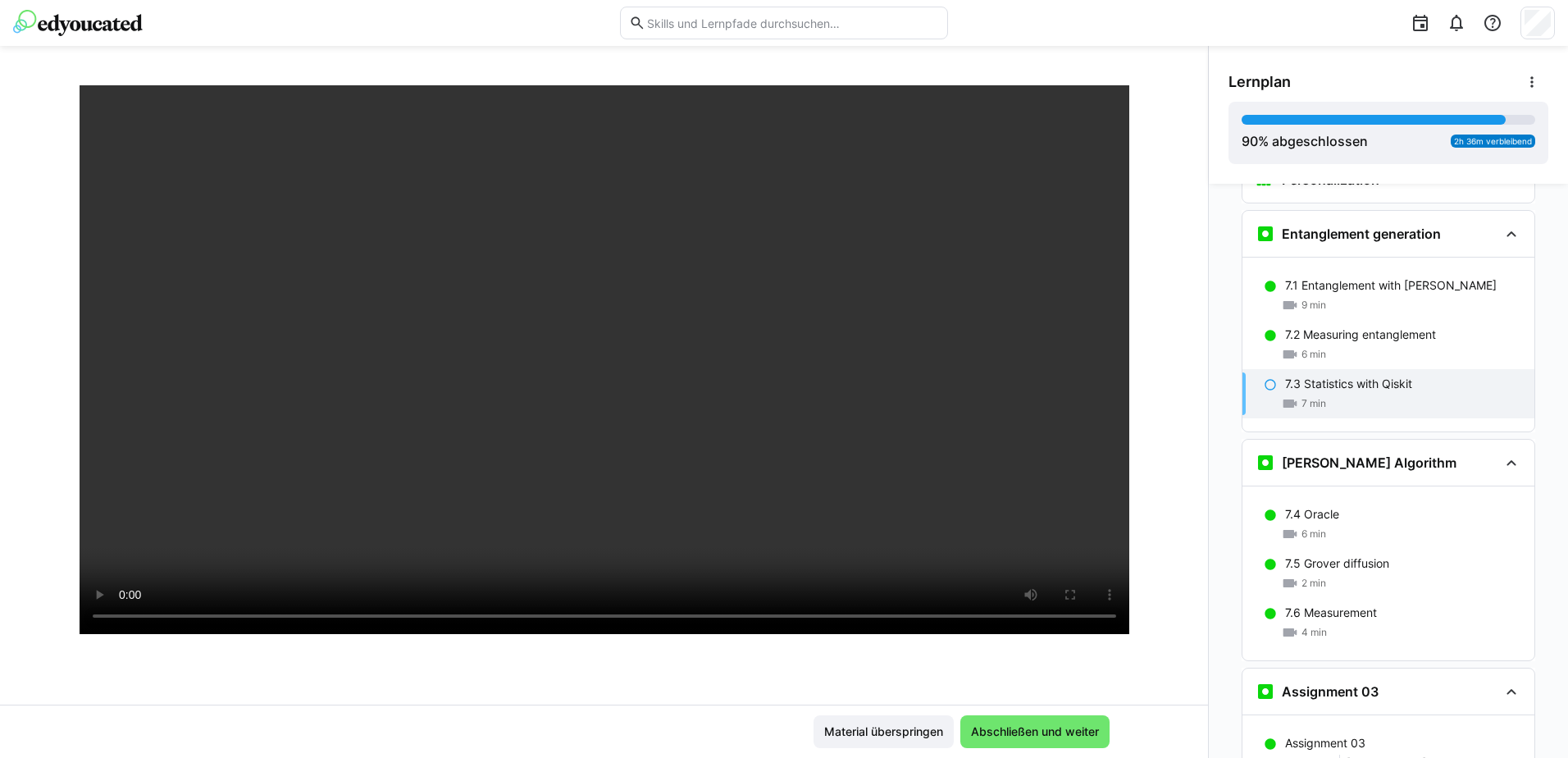
scroll to position [164, 0]
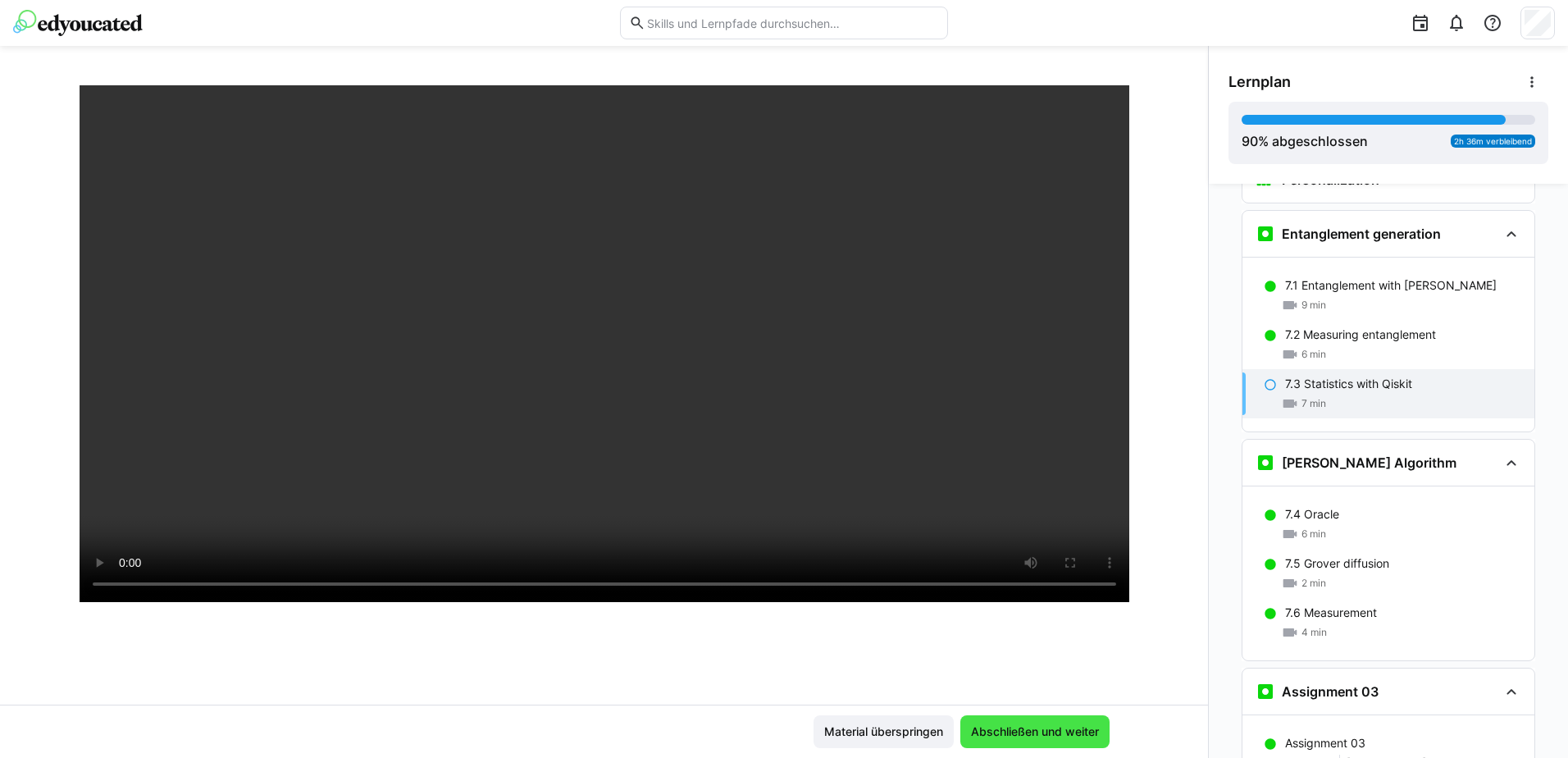
click at [1060, 737] on span "Abschließen und weiter" at bounding box center [1035, 732] width 133 height 17
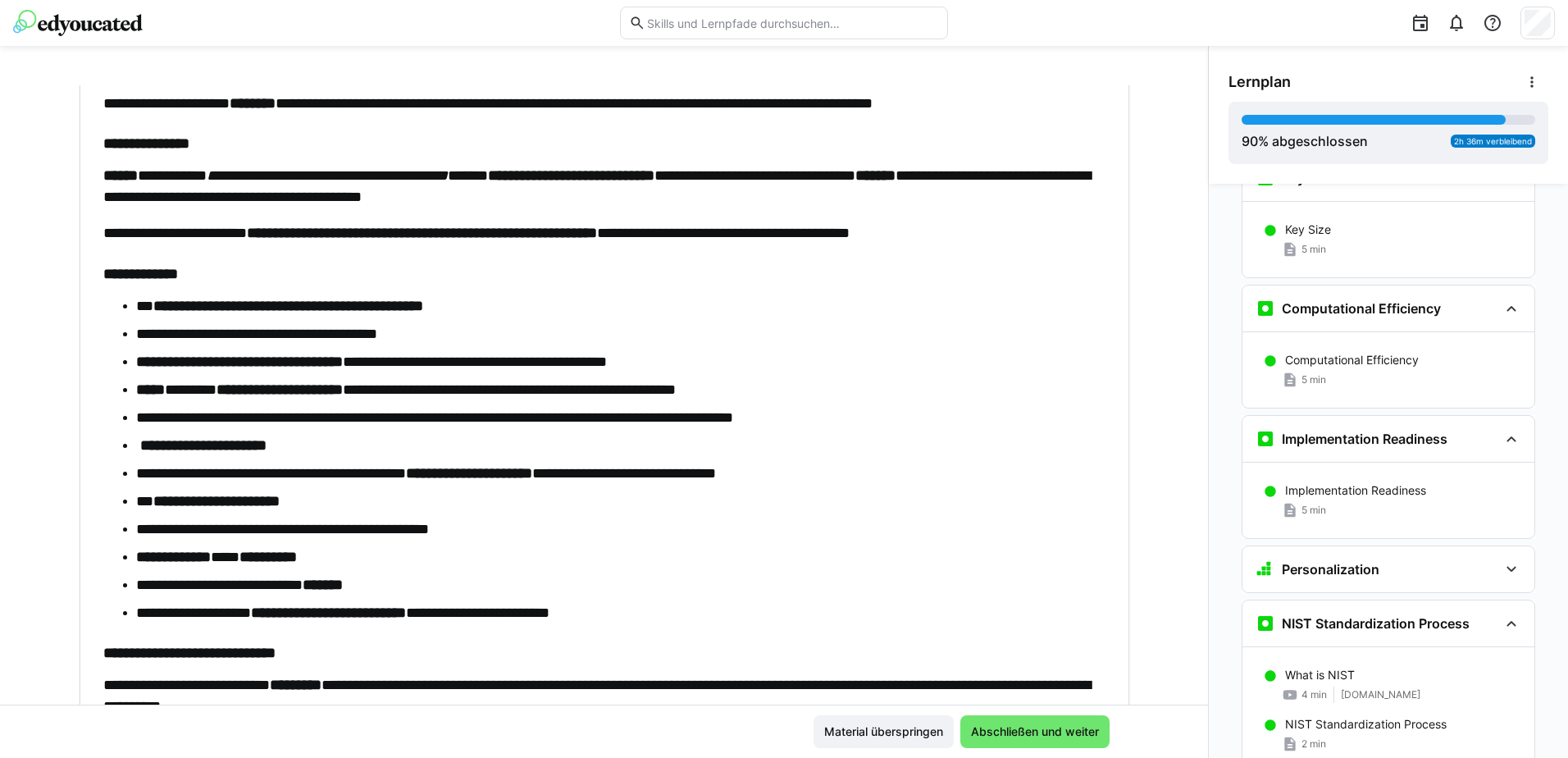
scroll to position [0, 0]
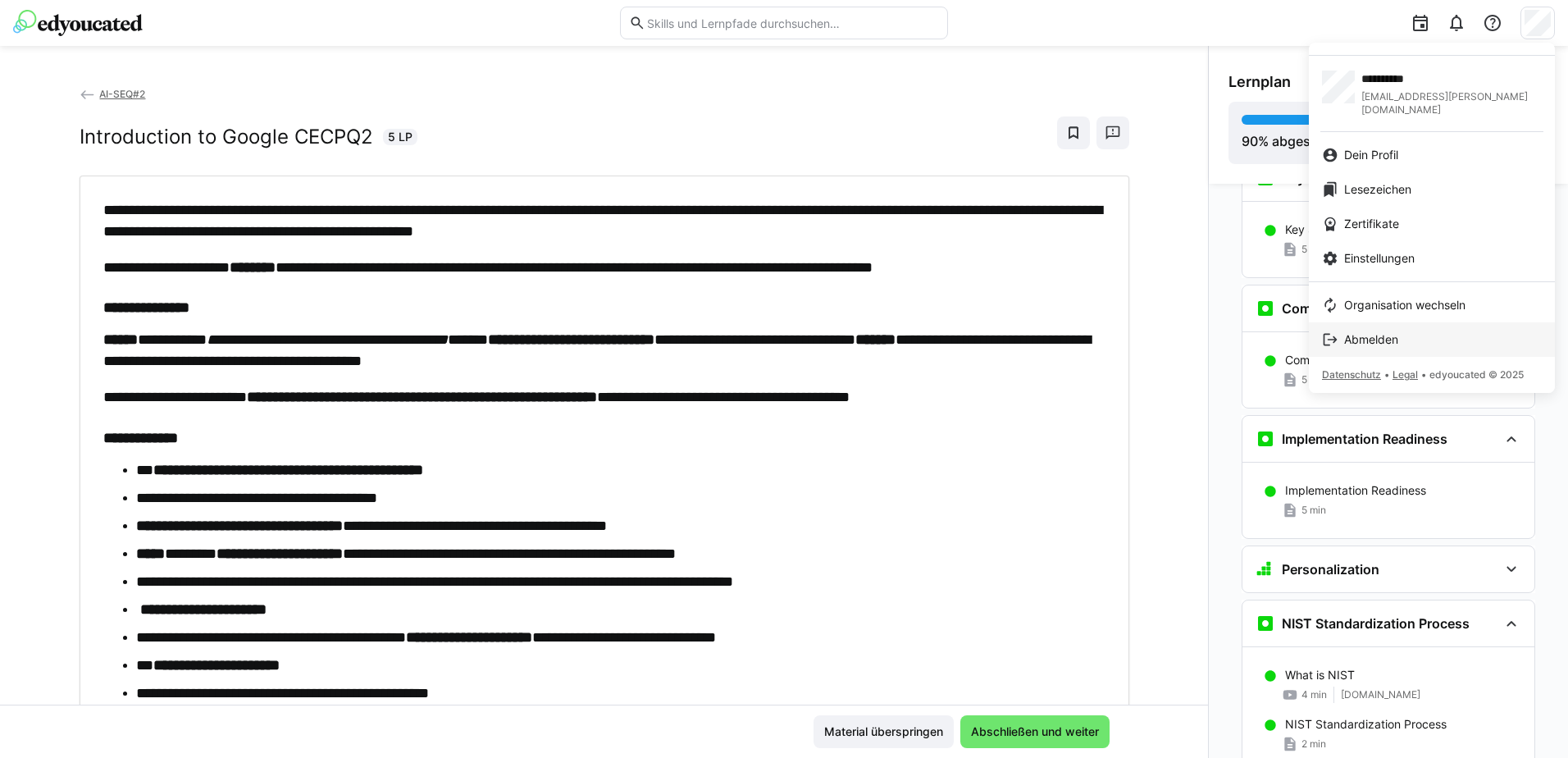
click at [1336, 332] on eds-icon at bounding box center [1330, 340] width 17 height 17
